Goal: Book appointment/travel/reservation

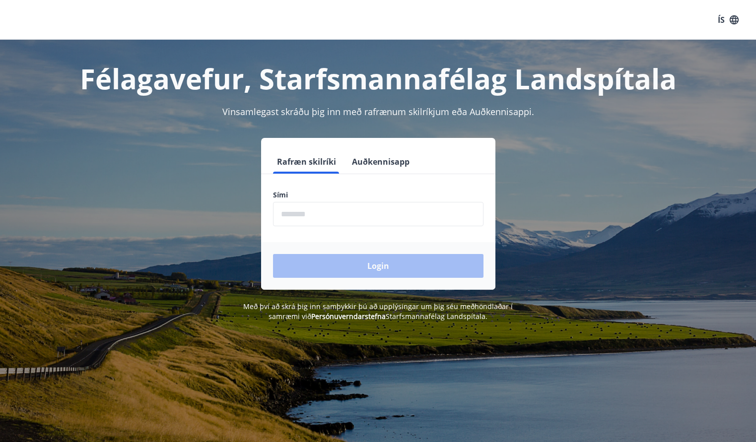
click at [334, 216] on input "phone" at bounding box center [378, 214] width 210 height 24
type input "********"
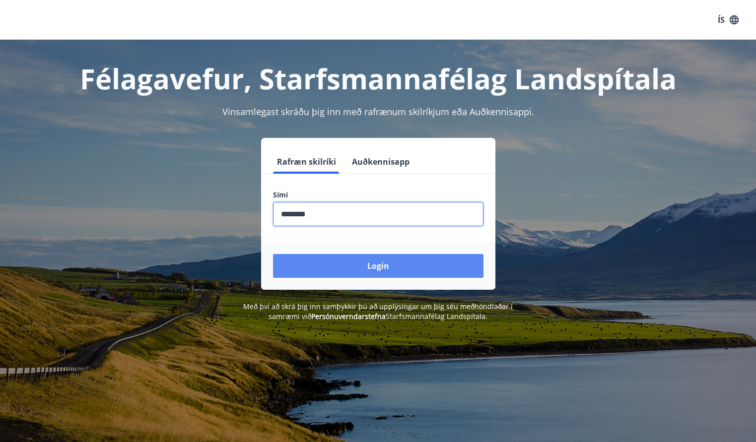
click at [329, 268] on button "Login" at bounding box center [378, 266] width 210 height 24
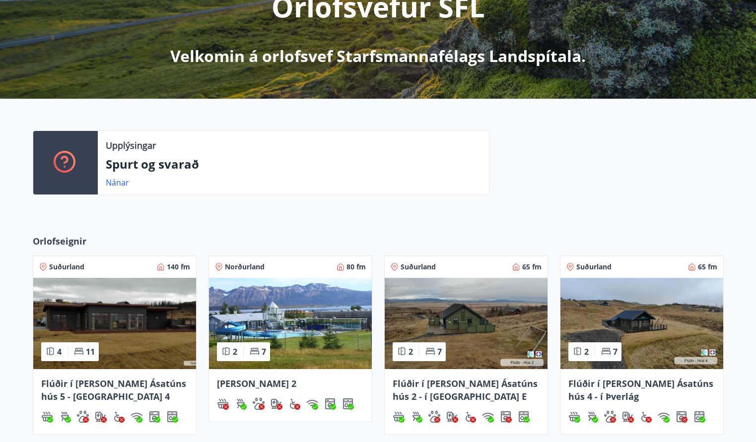
scroll to position [317, 0]
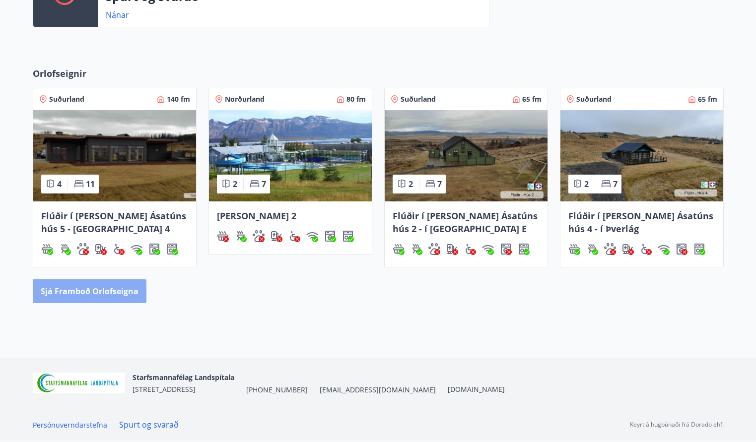
click at [128, 287] on button "Sjá framboð orlofseigna" at bounding box center [90, 291] width 114 height 24
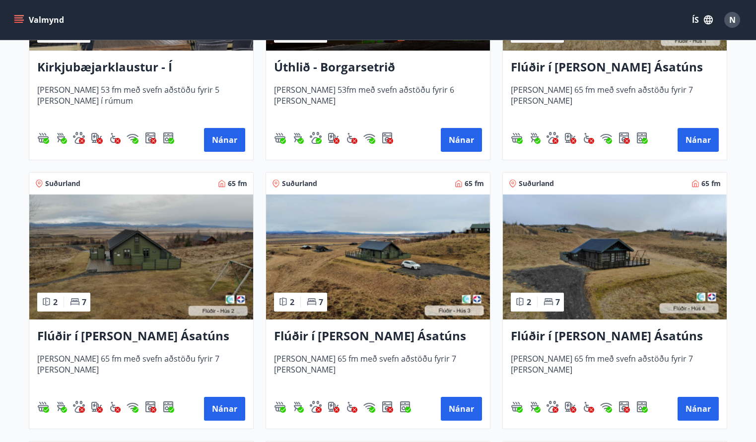
scroll to position [347, 0]
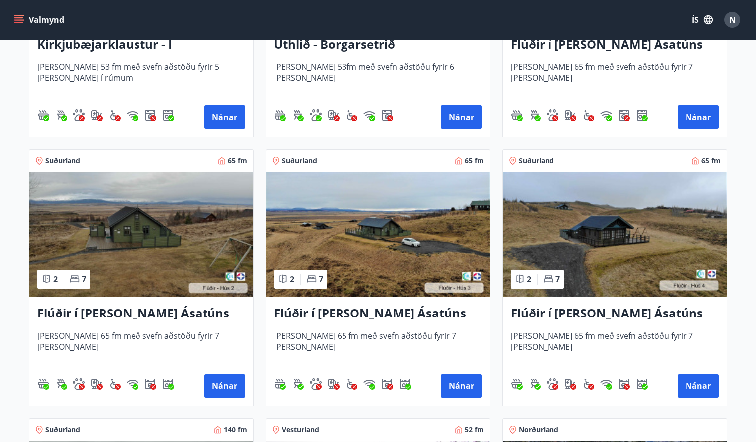
click at [166, 224] on img at bounding box center [141, 234] width 224 height 125
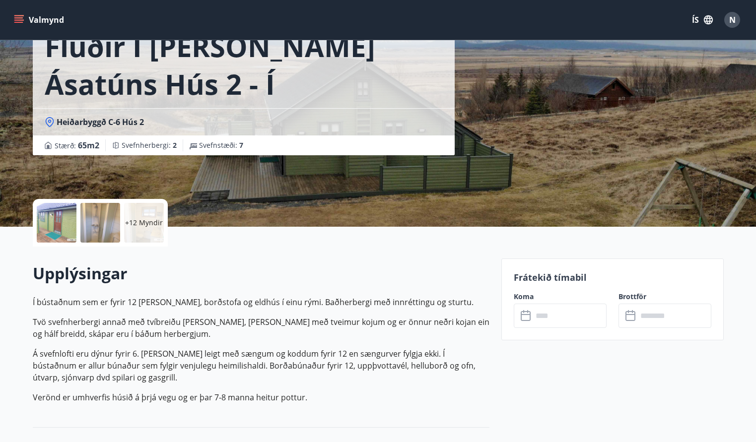
scroll to position [99, 0]
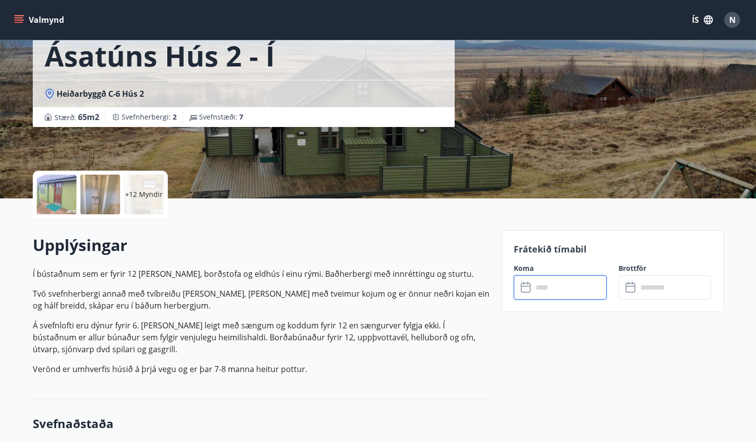
click at [572, 291] on input "text" at bounding box center [569, 287] width 74 height 24
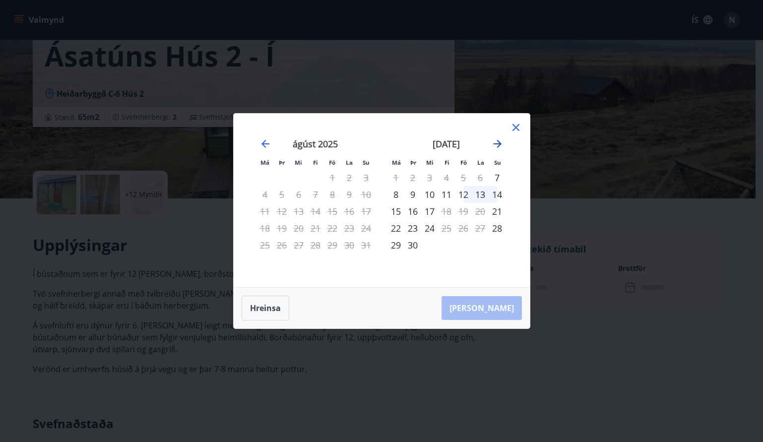
click at [497, 143] on icon "Move forward to switch to the next month." at bounding box center [498, 144] width 12 height 12
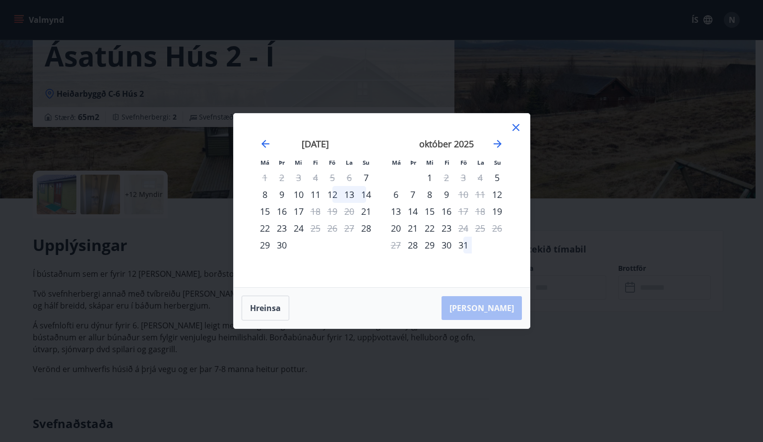
click at [516, 127] on icon at bounding box center [516, 127] width 7 height 7
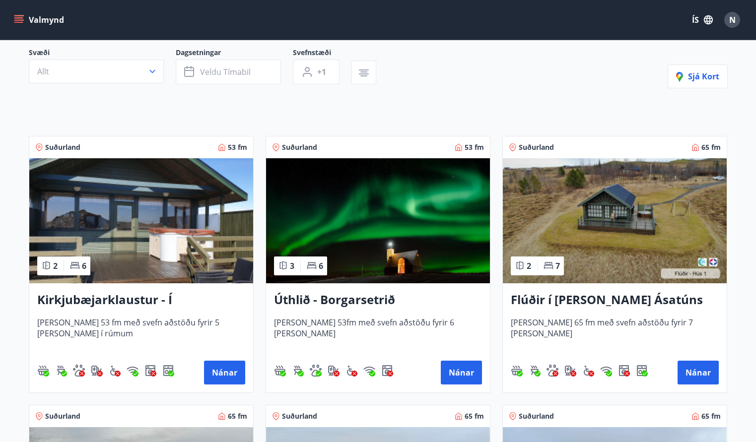
scroll to position [99, 0]
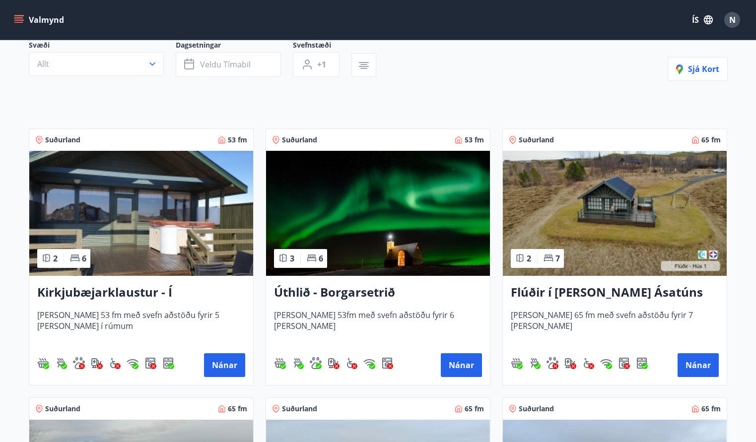
click at [570, 296] on h3 "Flúðir í [PERSON_NAME] Ásatúns hús 1 - í [GEOGRAPHIC_DATA] C" at bounding box center [615, 293] width 208 height 18
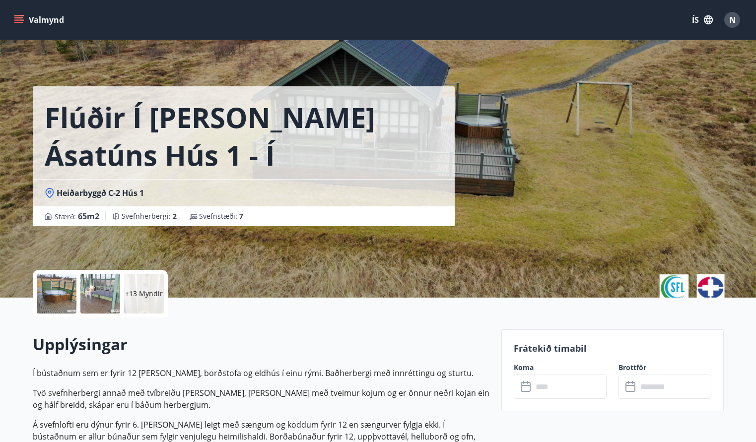
click at [540, 381] on input "text" at bounding box center [569, 387] width 74 height 24
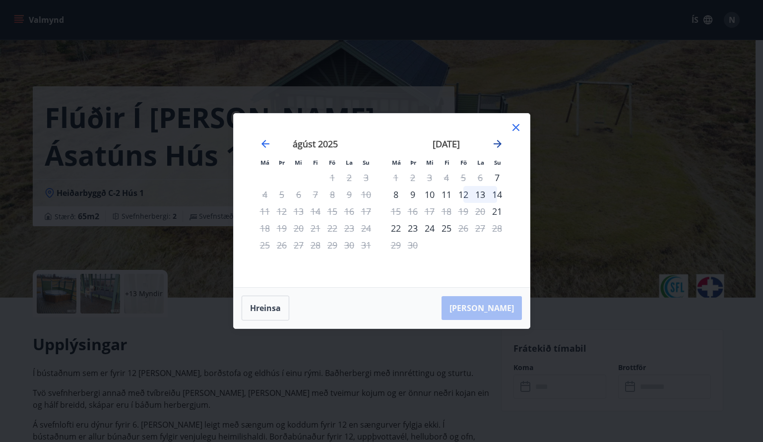
click at [498, 146] on icon "Move forward to switch to the next month." at bounding box center [498, 144] width 8 height 8
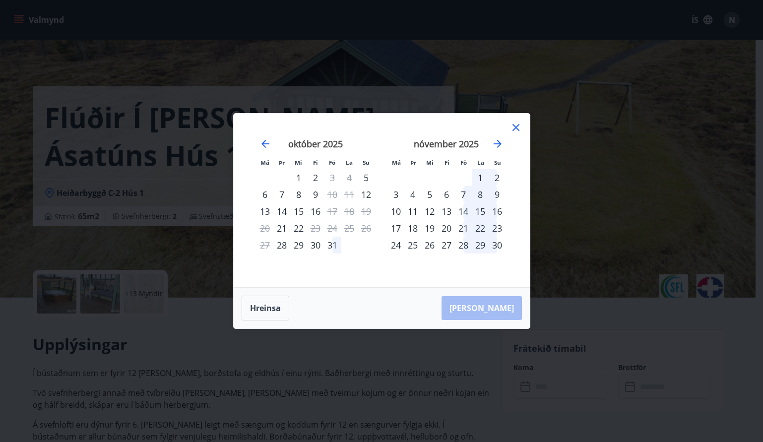
click at [519, 130] on icon at bounding box center [516, 128] width 12 height 12
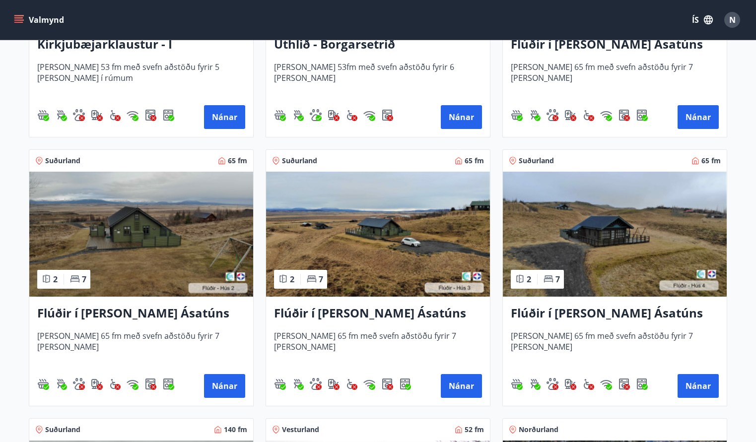
click at [425, 316] on h3 "Flúðir í [PERSON_NAME] Ásatúns hús 3 - í [GEOGRAPHIC_DATA]" at bounding box center [378, 314] width 208 height 18
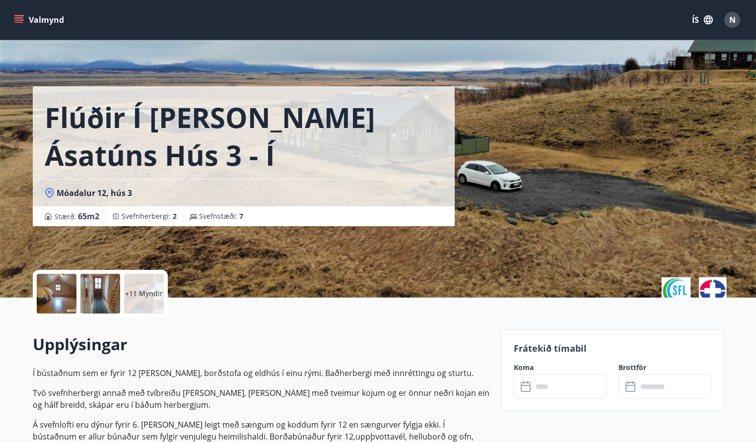
click at [563, 389] on input "text" at bounding box center [569, 387] width 74 height 24
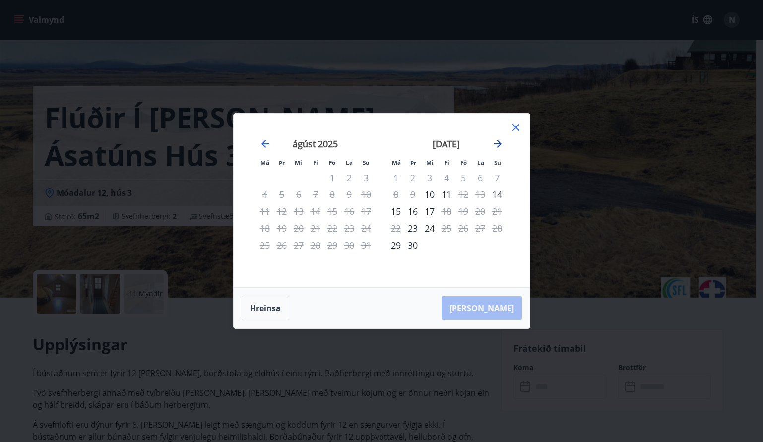
click at [497, 145] on icon "Move forward to switch to the next month." at bounding box center [498, 144] width 12 height 12
click at [515, 127] on icon at bounding box center [516, 127] width 7 height 7
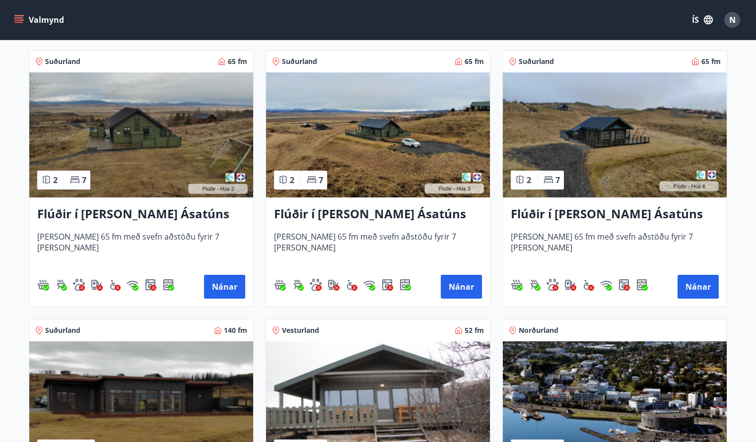
click at [590, 166] on img at bounding box center [615, 134] width 224 height 125
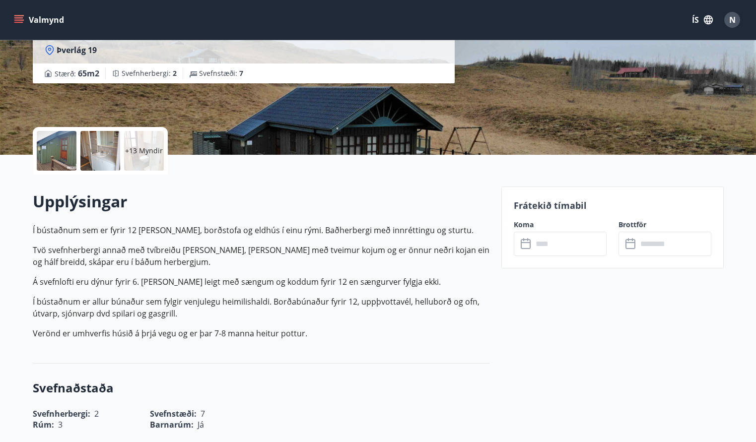
scroll to position [149, 0]
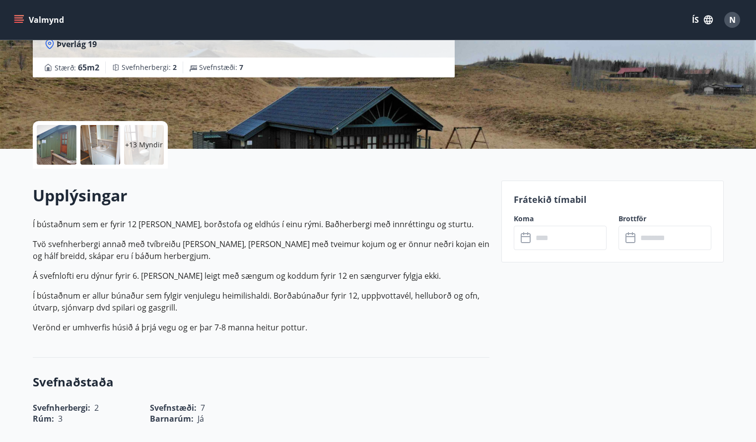
click at [565, 238] on input "text" at bounding box center [569, 238] width 74 height 24
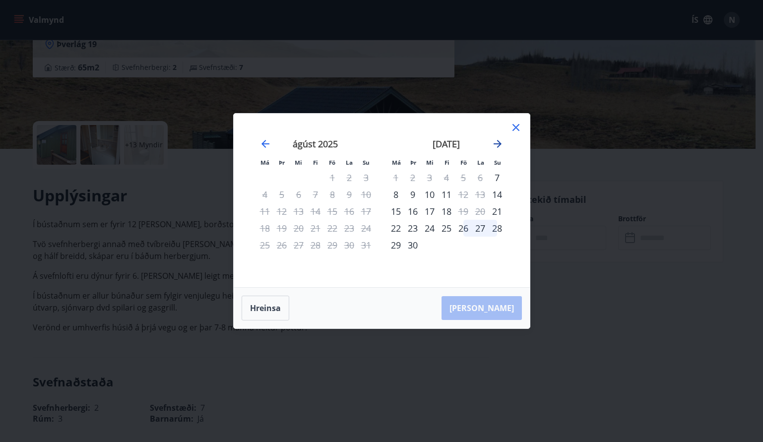
click at [496, 144] on icon "Move forward to switch to the next month." at bounding box center [498, 144] width 8 height 8
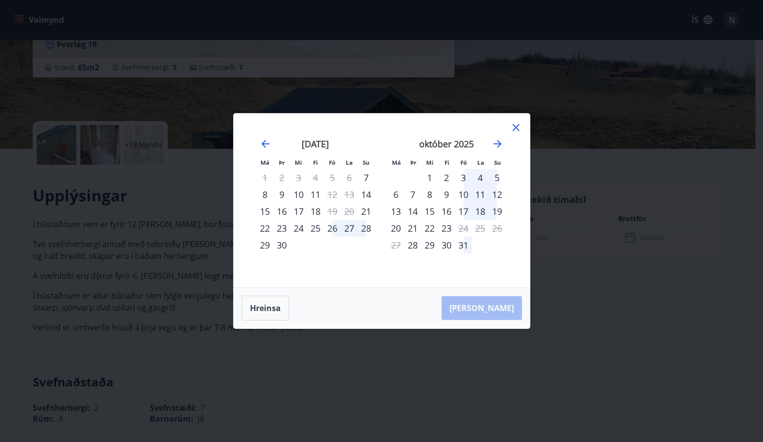
click at [518, 129] on icon at bounding box center [516, 128] width 12 height 12
